Goal: Task Accomplishment & Management: Use online tool/utility

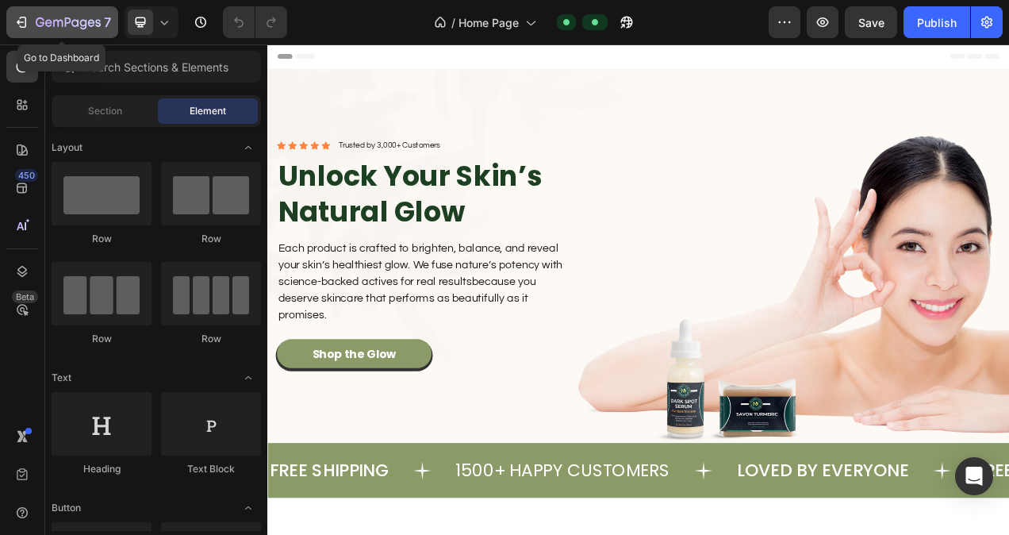
click at [24, 18] on icon "button" at bounding box center [21, 22] width 16 height 16
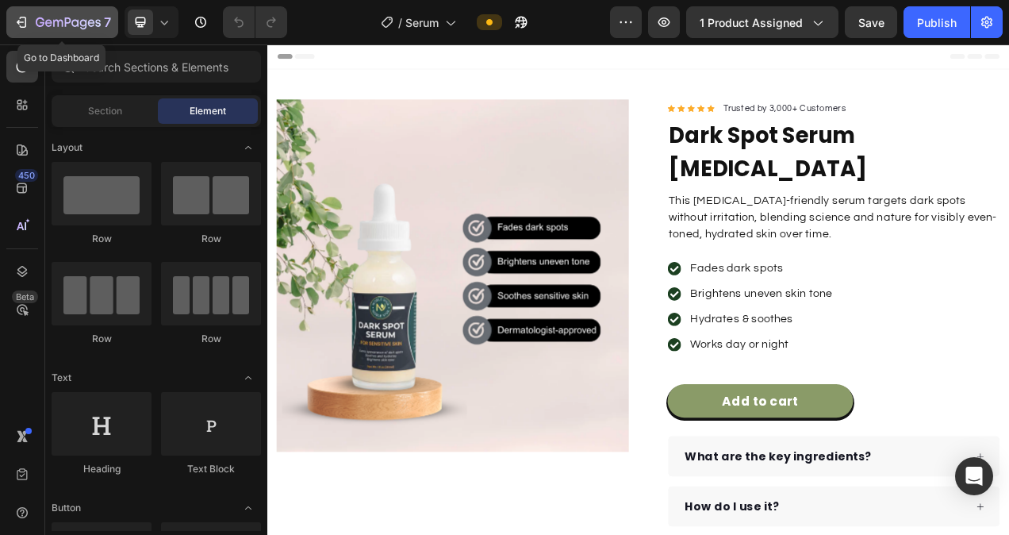
click at [25, 22] on icon "button" at bounding box center [23, 22] width 7 height 11
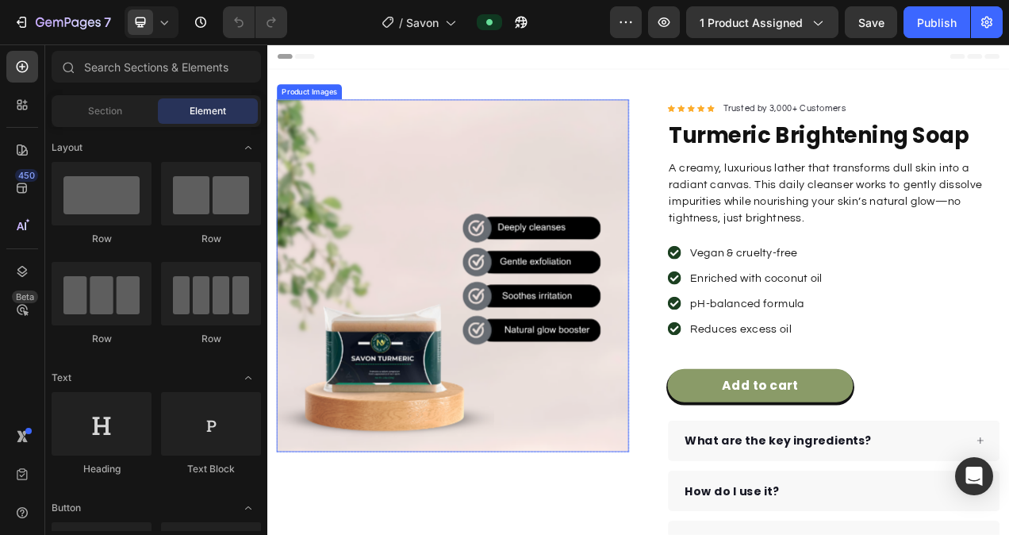
click at [487, 341] on img at bounding box center [505, 341] width 452 height 452
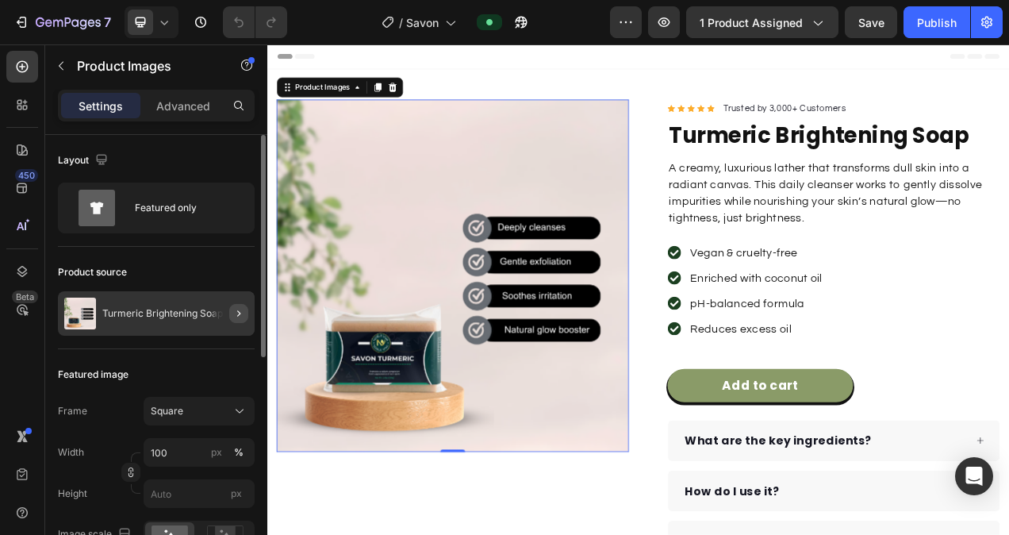
click at [232, 311] on button "button" at bounding box center [238, 313] width 19 height 19
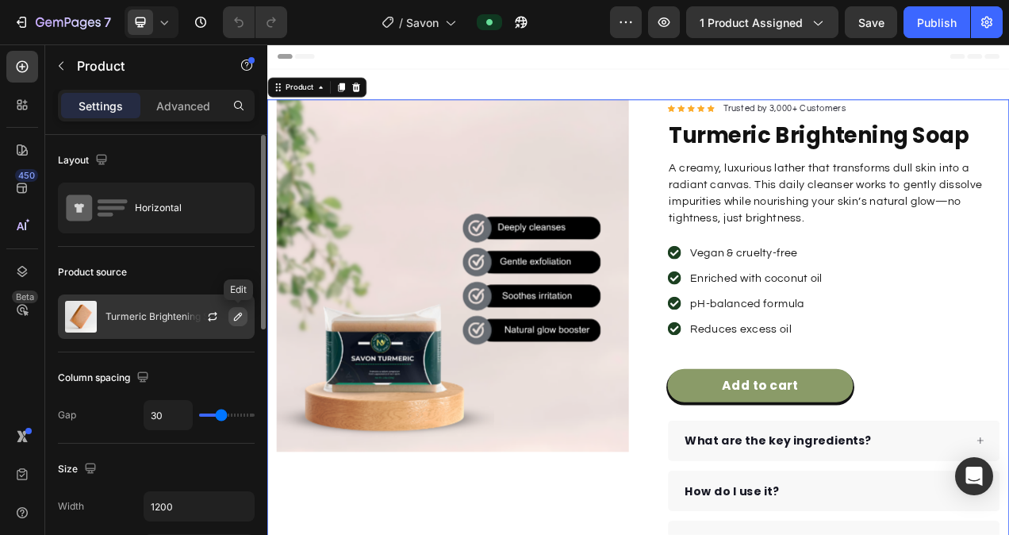
click at [234, 310] on icon "button" at bounding box center [238, 316] width 13 height 13
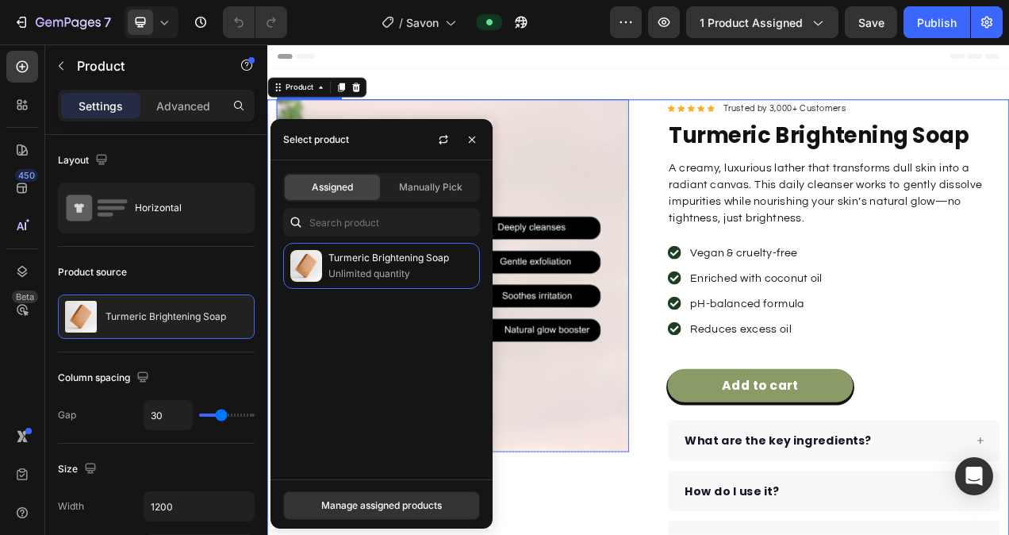
click at [612, 344] on img at bounding box center [505, 341] width 452 height 452
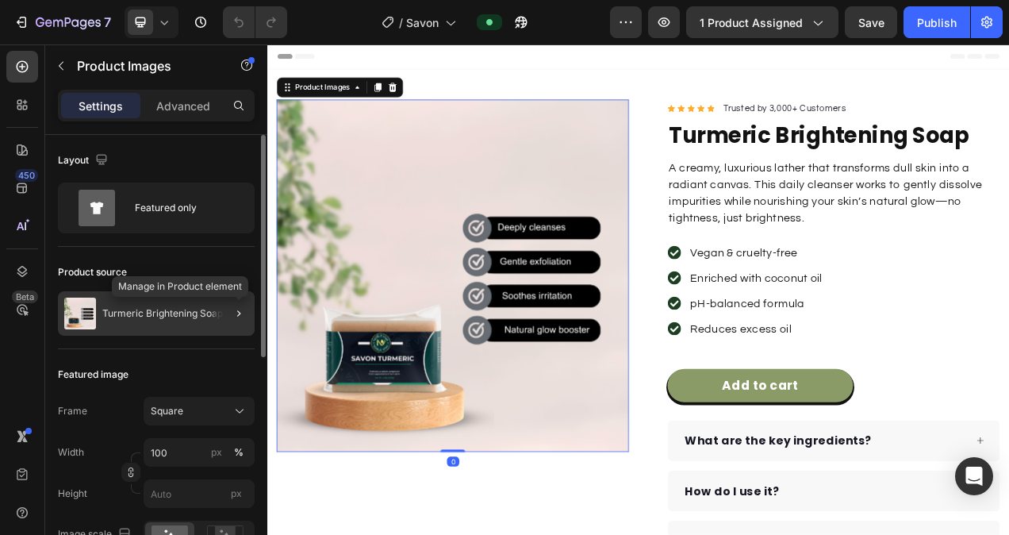
click at [227, 313] on div at bounding box center [232, 313] width 44 height 44
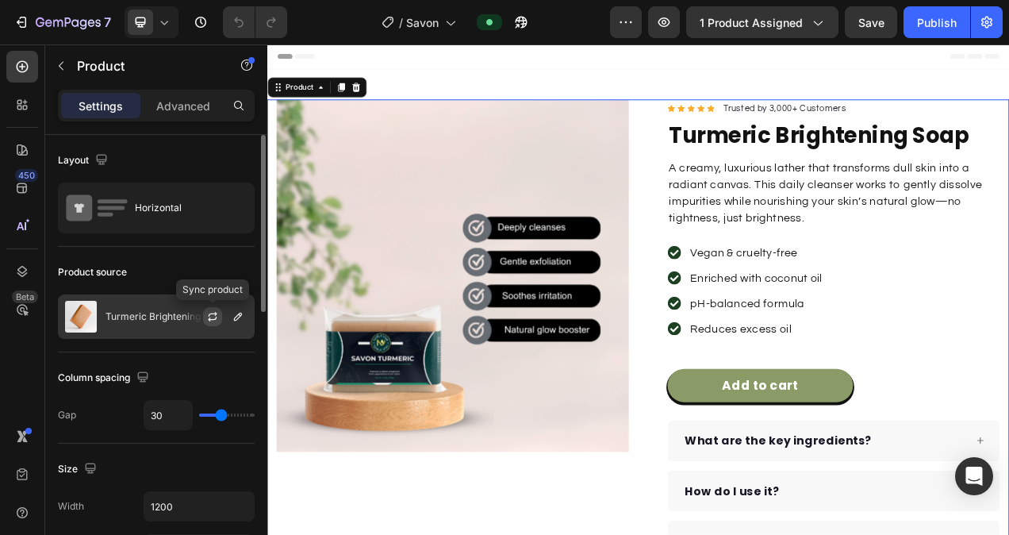
click at [219, 311] on icon "button" at bounding box center [212, 316] width 13 height 13
click at [238, 311] on icon "button" at bounding box center [238, 316] width 13 height 13
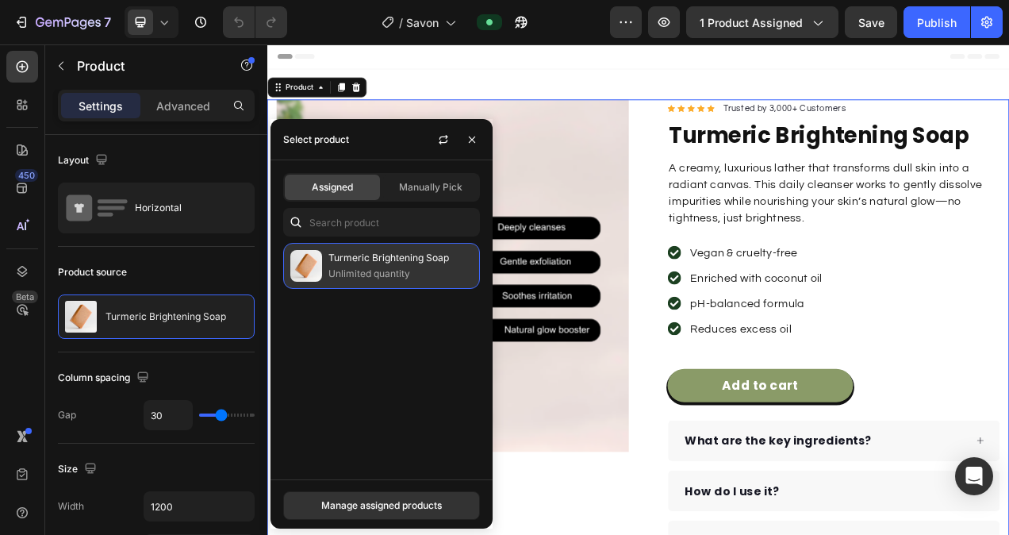
click at [365, 266] on p "Unlimited quantity" at bounding box center [401, 274] width 144 height 16
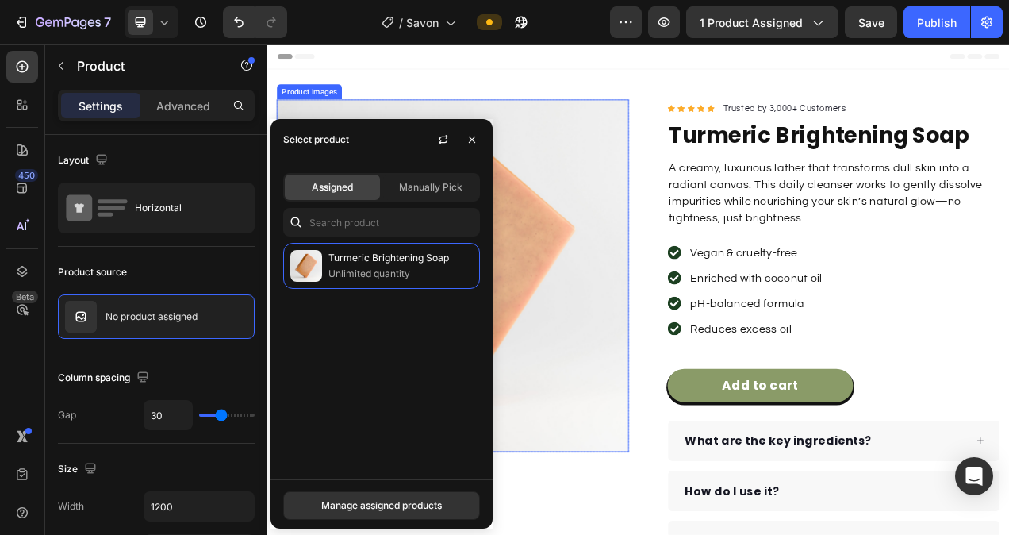
click at [586, 299] on img at bounding box center [505, 341] width 452 height 452
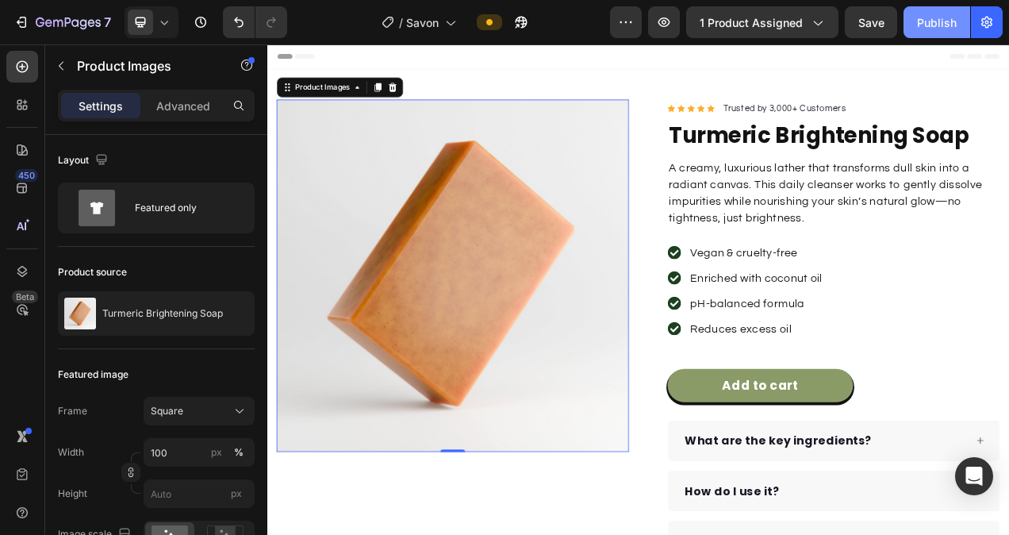
click at [923, 25] on div "Publish" at bounding box center [937, 22] width 40 height 17
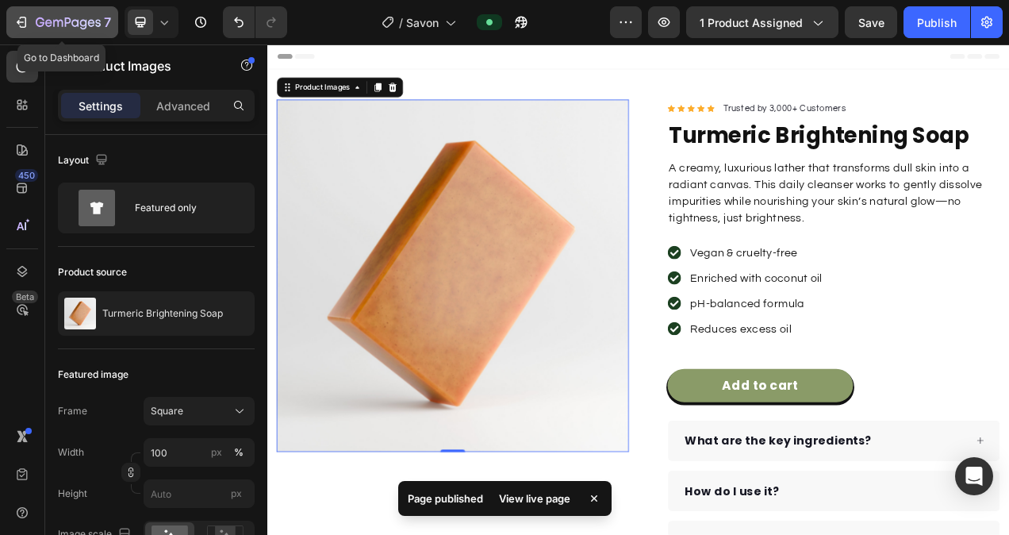
click at [21, 17] on icon "button" at bounding box center [23, 22] width 7 height 11
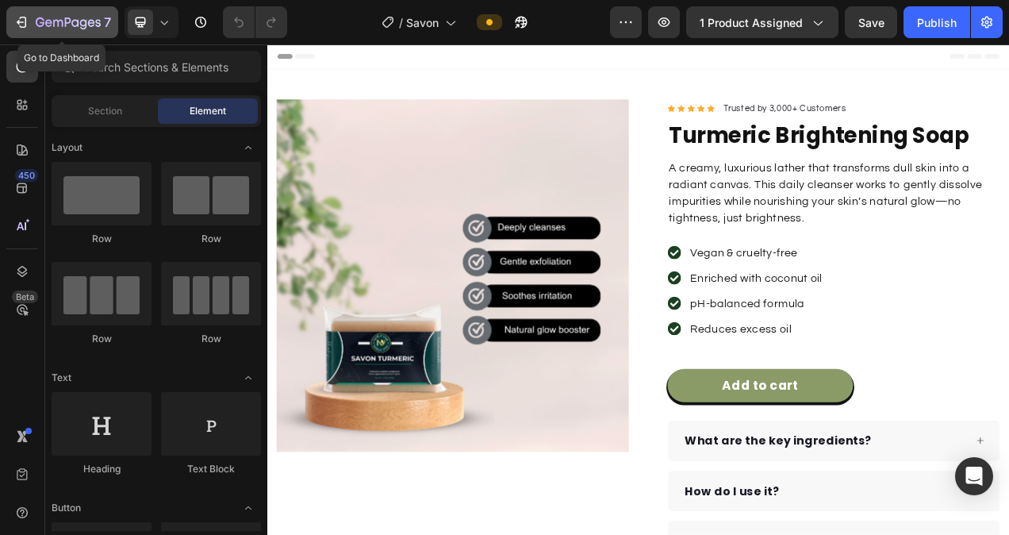
click at [53, 22] on icon "button" at bounding box center [58, 23] width 10 height 7
